Goal: Task Accomplishment & Management: Manage account settings

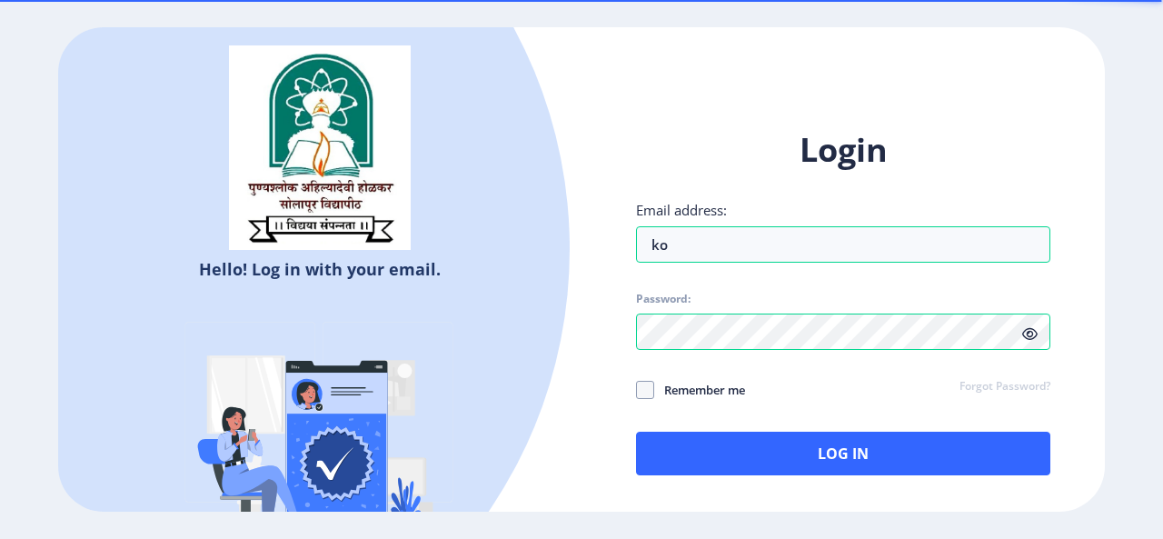
type input "k"
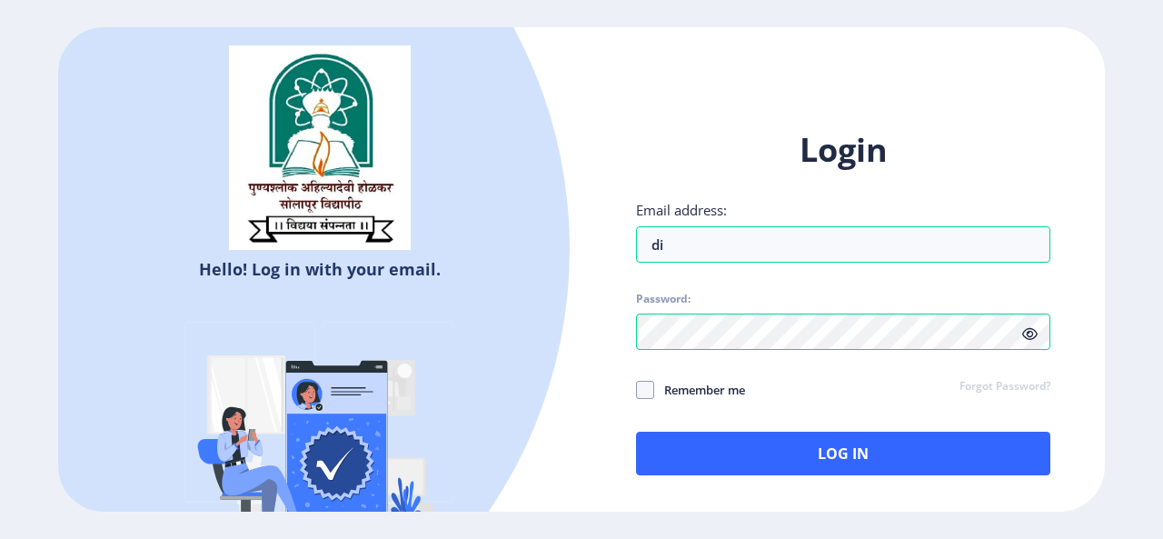
type input "[EMAIL_ADDRESS][DOMAIN_NAME]"
click at [1033, 332] on icon at bounding box center [1030, 334] width 15 height 14
click at [567, 330] on div "Hello! Log in with your email. Don't have an account? Register Login Email addr…" at bounding box center [581, 269] width 1047 height 485
click at [547, 371] on div at bounding box center [104, 249] width 931 height 931
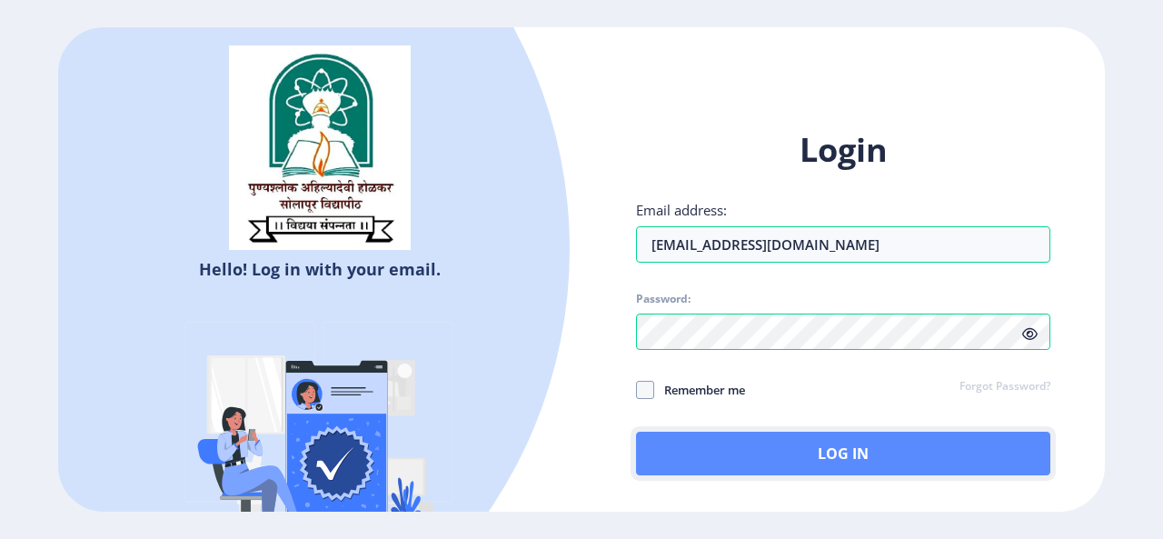
click at [824, 445] on button "Log In" at bounding box center [843, 454] width 414 height 44
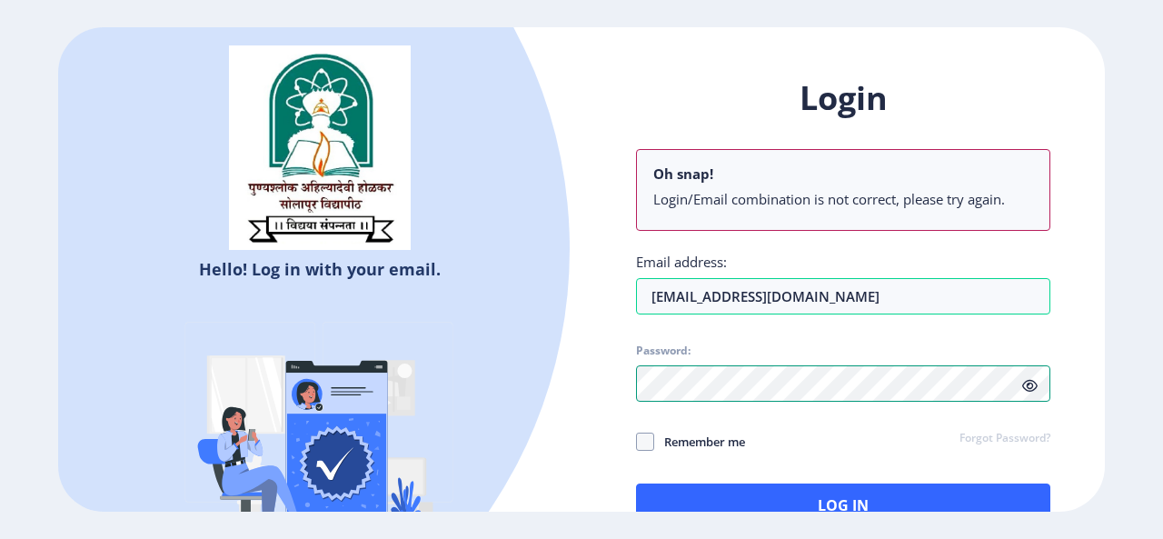
click at [584, 392] on div "Login Oh snap! Login/Email combination is not correct, please try again. Email …" at bounding box center [844, 316] width 524 height 534
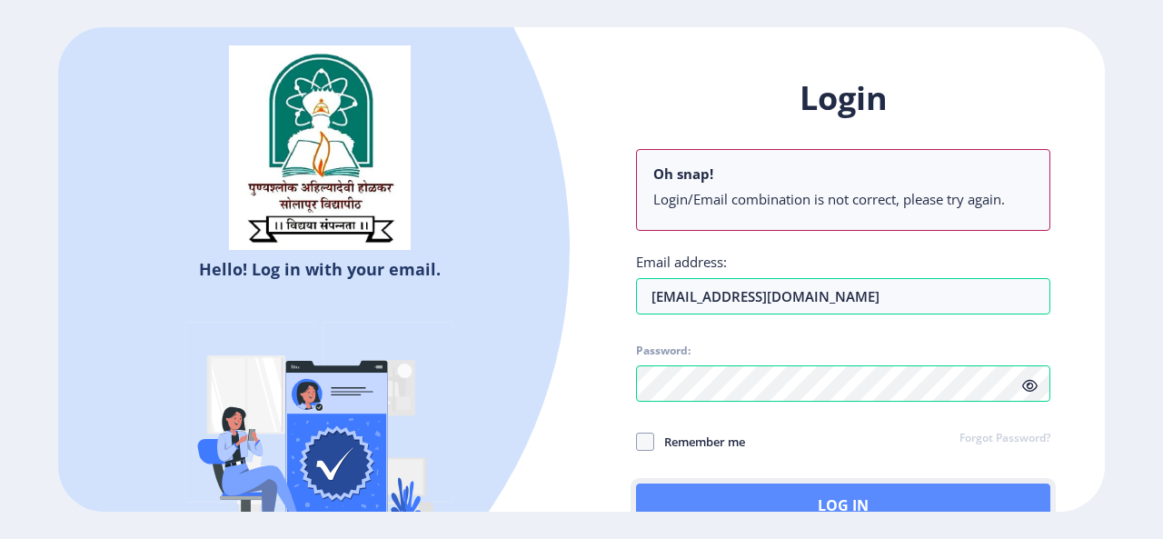
click at [832, 495] on button "Log In" at bounding box center [843, 506] width 414 height 44
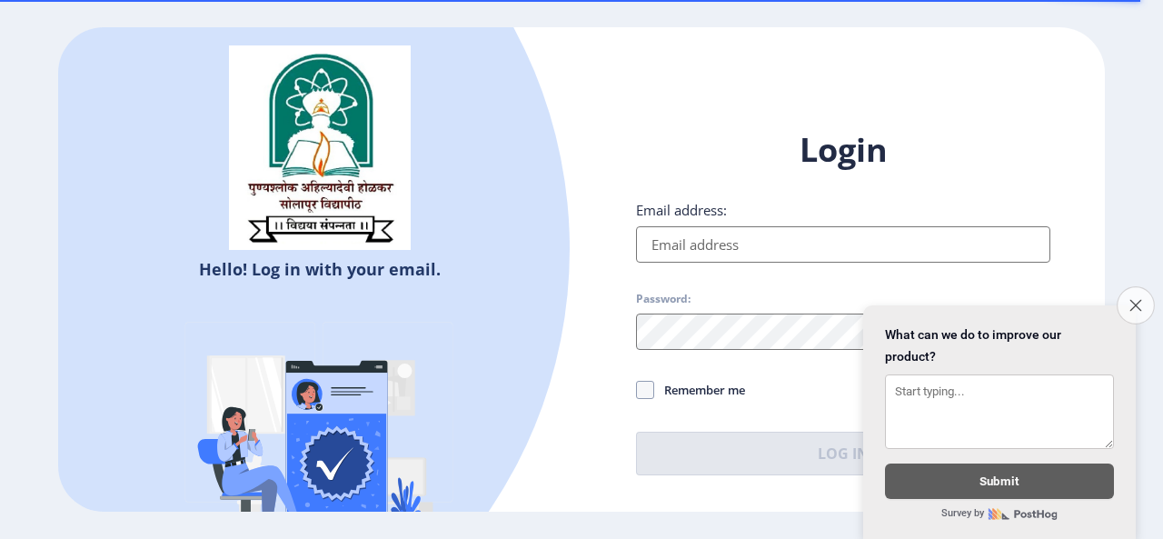
type input "[EMAIL_ADDRESS][DOMAIN_NAME]"
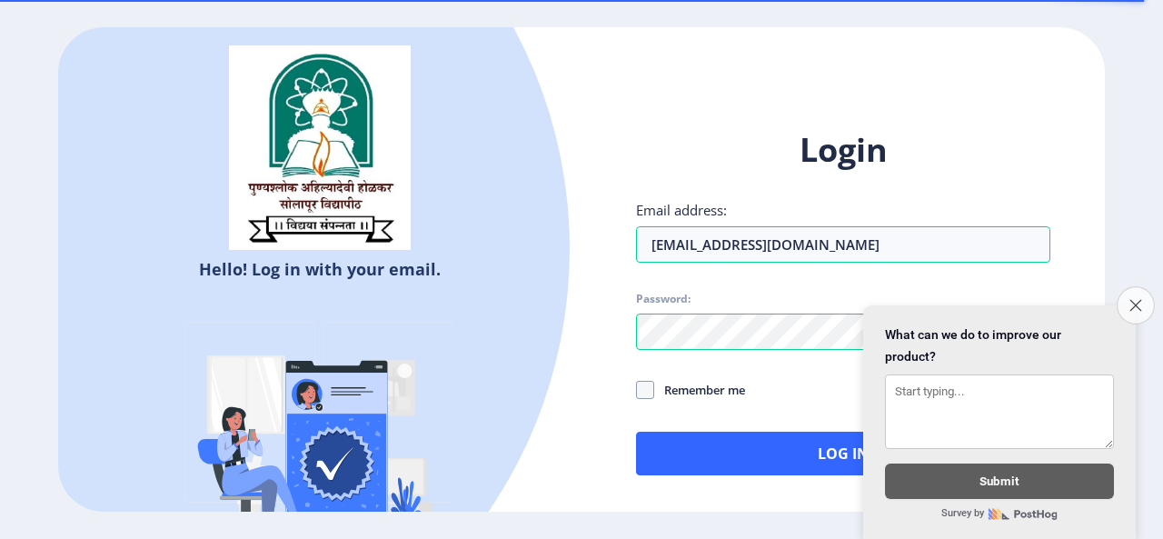
click at [1144, 286] on button "Close survey" at bounding box center [1136, 305] width 38 height 38
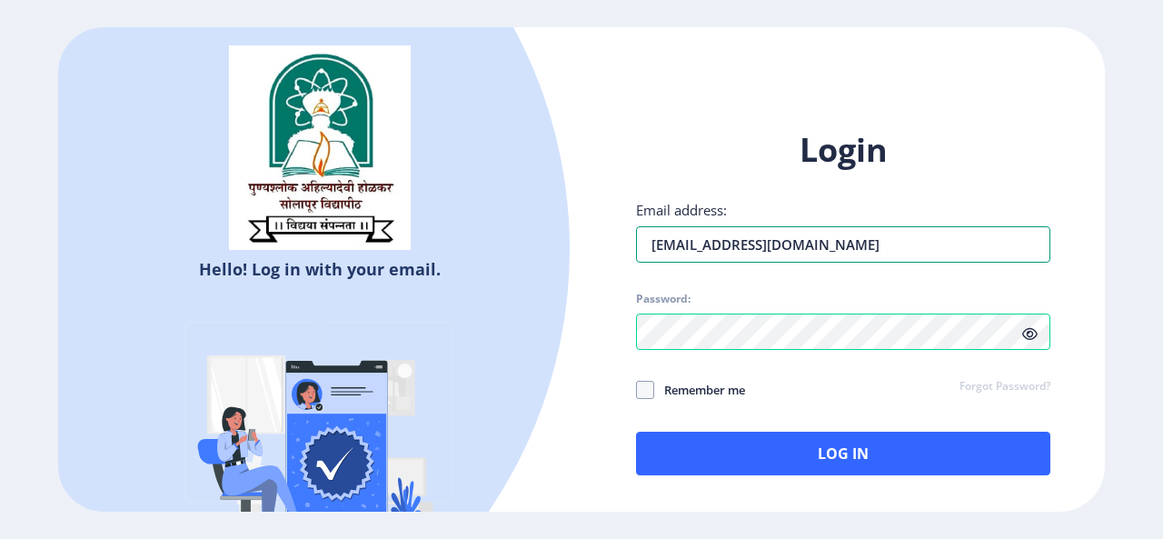
drag, startPoint x: 882, startPoint y: 246, endPoint x: 596, endPoint y: 234, distance: 285.7
click at [596, 234] on div "Login Email address: komalhuke03@gmail.com Password: Remember me Forgot Passwor…" at bounding box center [844, 316] width 524 height 431
click at [633, 117] on div "Login Email address: komalhuke03@gmail.com Password: Remember me Forgot Passwor…" at bounding box center [844, 316] width 524 height 431
click at [1030, 389] on link "Forgot Password?" at bounding box center [1005, 387] width 91 height 16
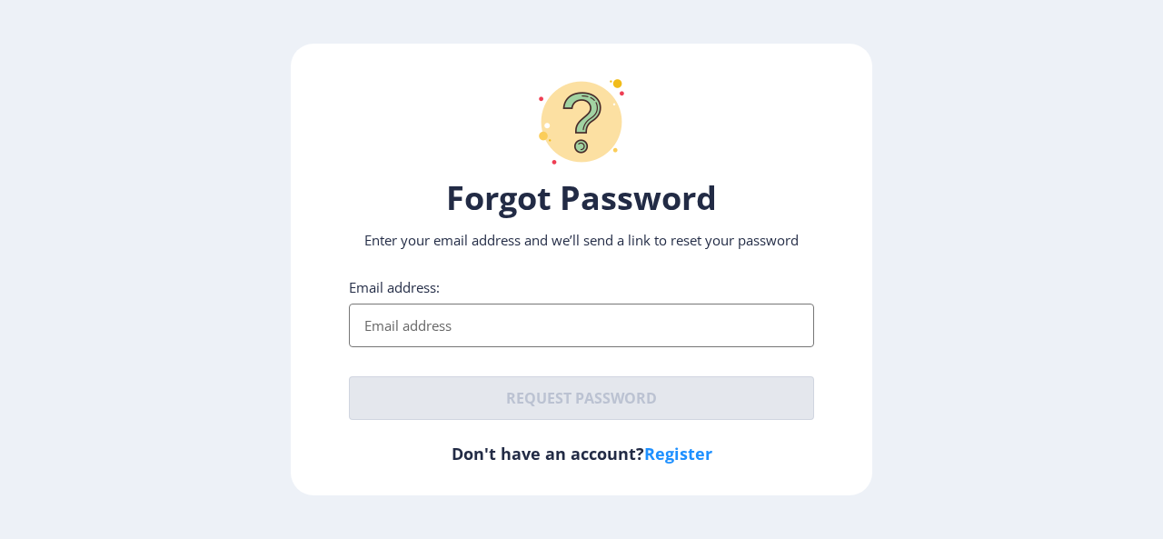
click at [462, 318] on input "Email address:" at bounding box center [581, 326] width 465 height 44
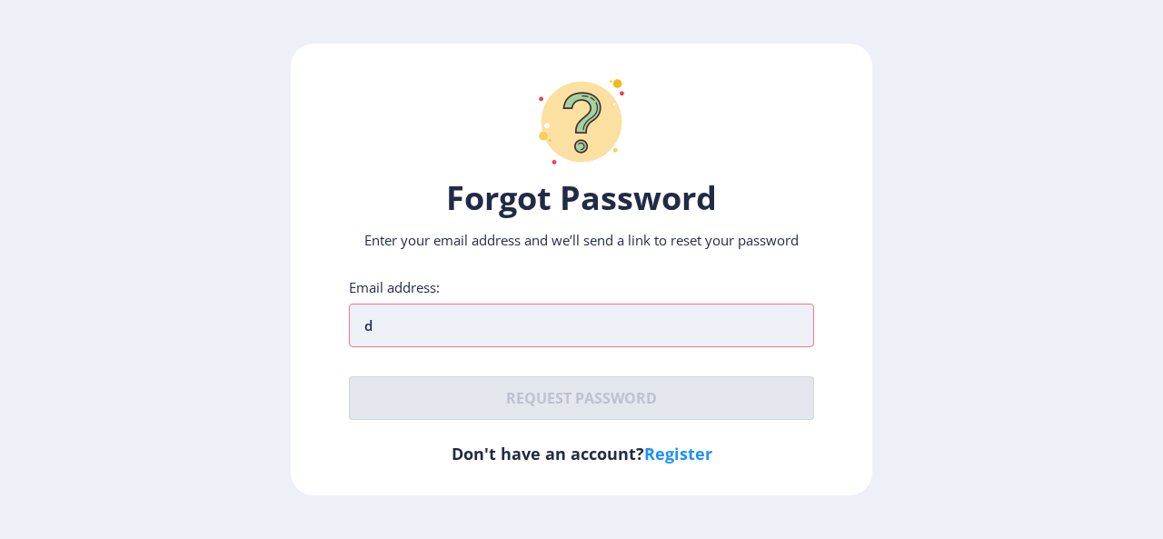
type input "[EMAIL_ADDRESS][DOMAIN_NAME]"
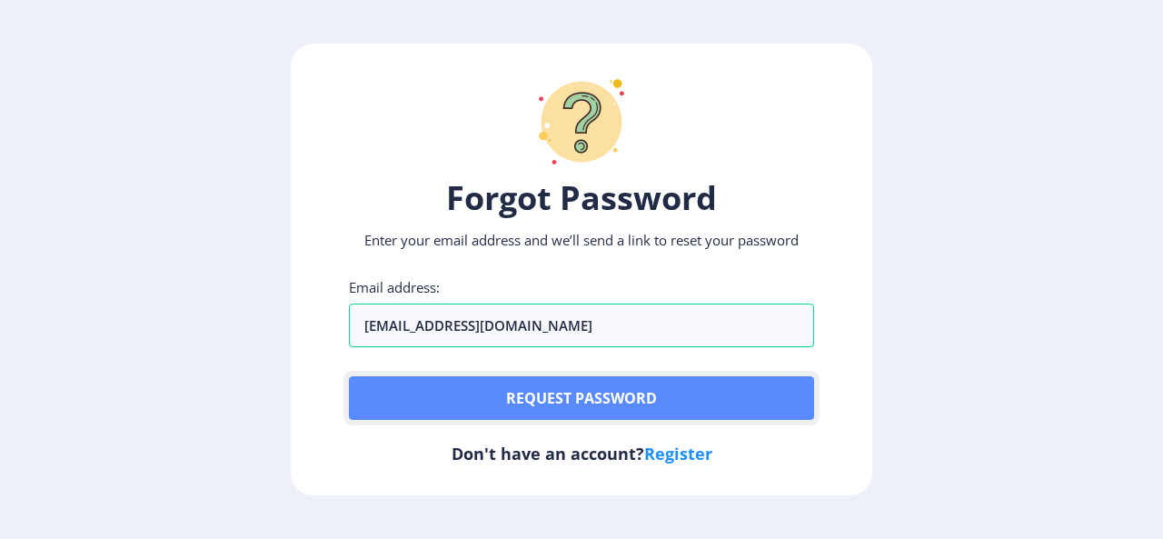
click at [619, 398] on button "Request password" at bounding box center [581, 398] width 465 height 44
